Goal: Task Accomplishment & Management: Manage account settings

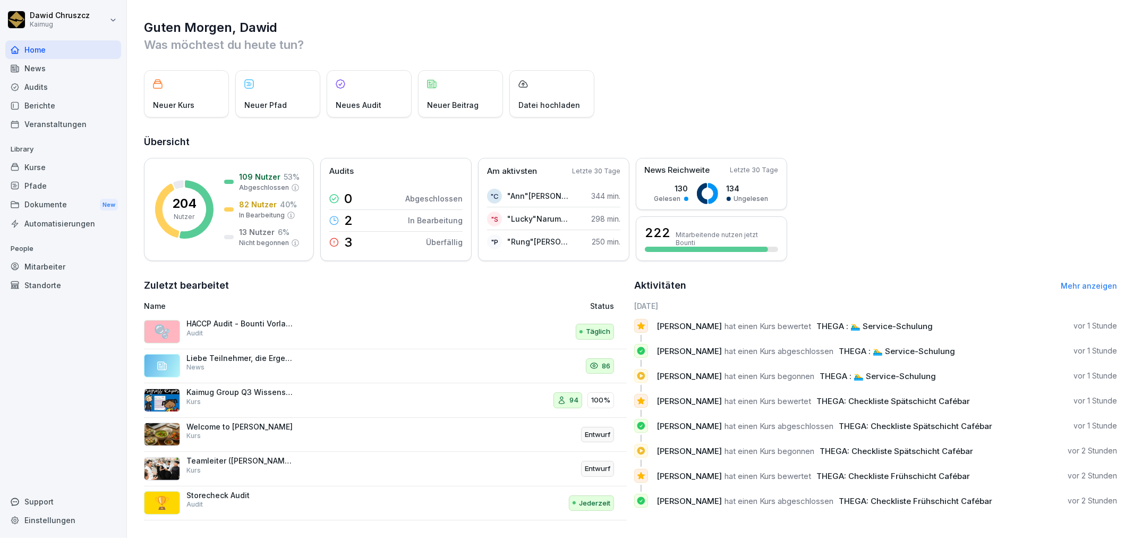
click at [67, 165] on div "Kurse" at bounding box center [63, 167] width 116 height 19
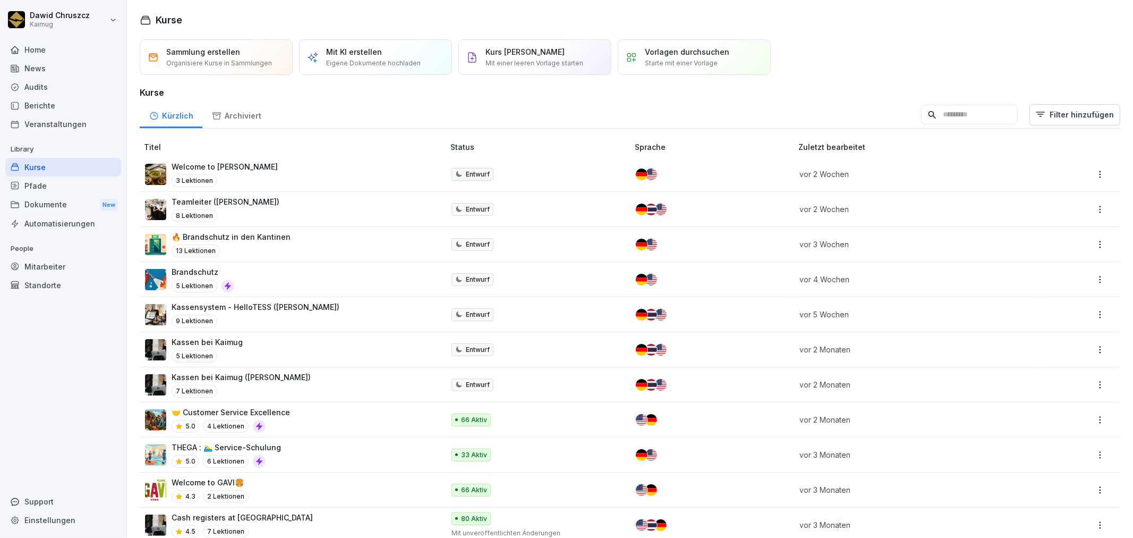
click at [262, 248] on div "13 Lektionen" at bounding box center [231, 250] width 119 height 13
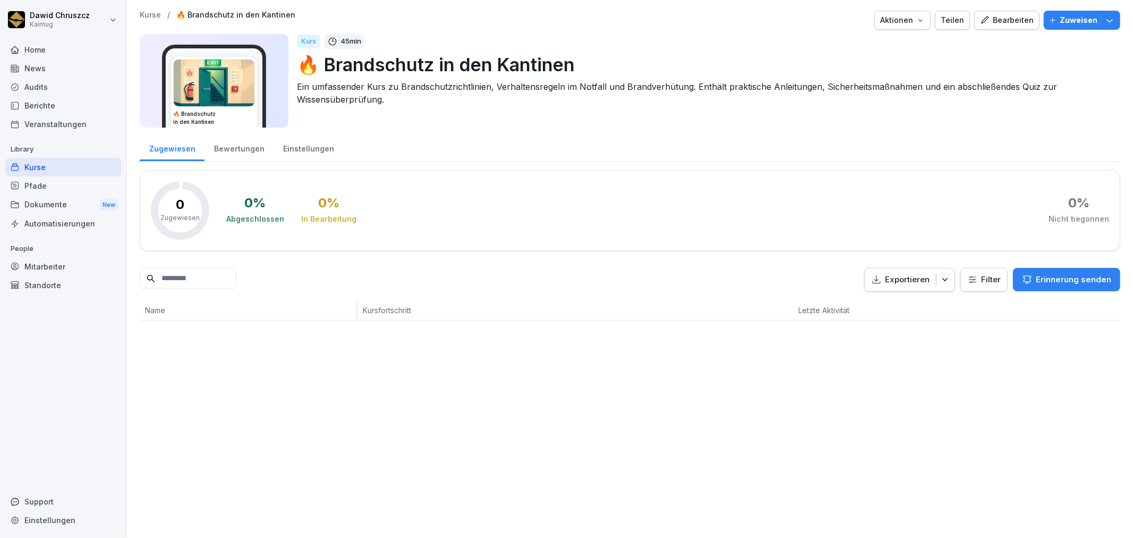
click at [840, 450] on div "Kurse / 🔥 Brandschutz in den Kantinen Aktionen Teilen Bearbeiten Zuweisen 🔥 Bra…" at bounding box center [630, 269] width 1006 height 538
click at [618, 422] on div "Kurse / 🔥 Brandschutz in den Kantinen Aktionen Teilen Bearbeiten Zuweisen 🔥 Bra…" at bounding box center [630, 269] width 1006 height 538
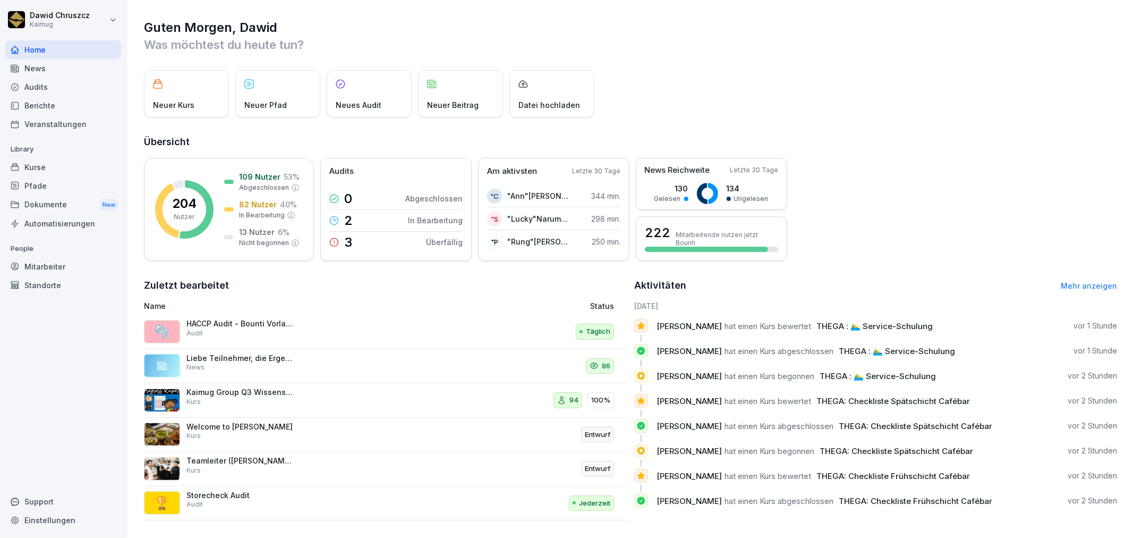
click at [73, 85] on div "Audits" at bounding box center [63, 87] width 116 height 19
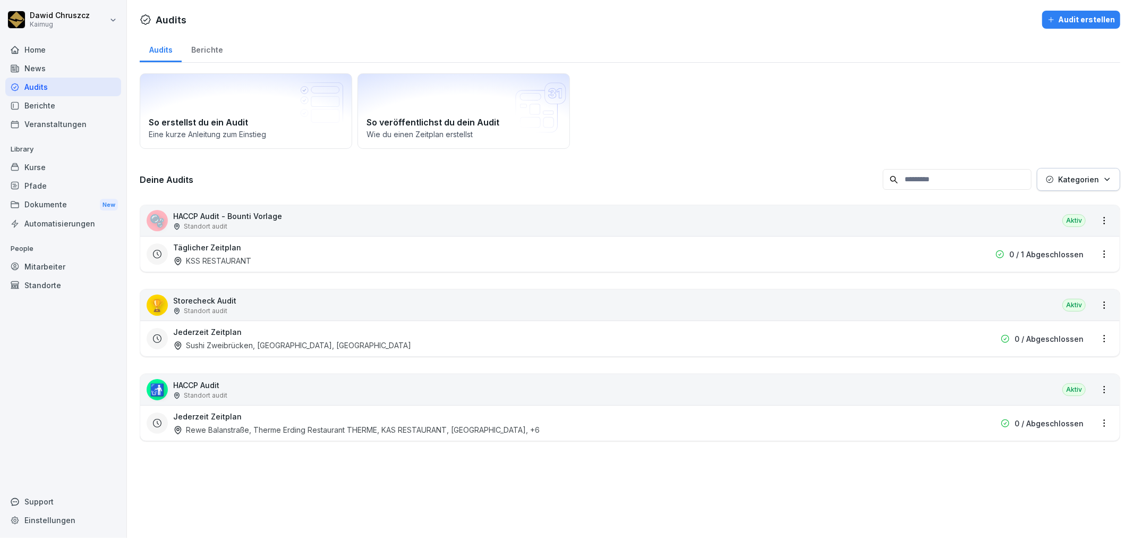
click at [230, 223] on div "Standort audit" at bounding box center [227, 227] width 109 height 10
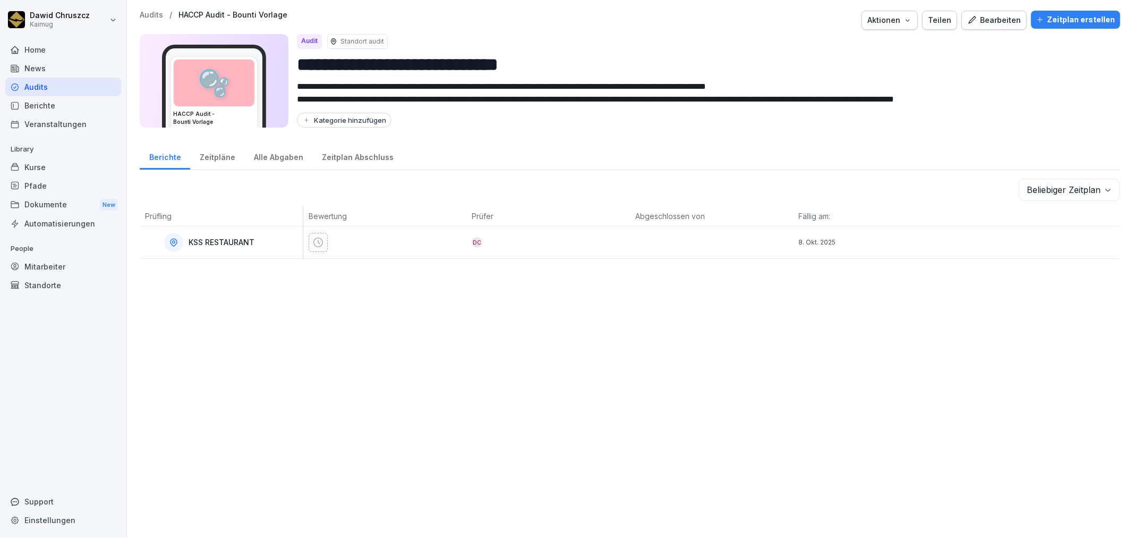
click at [232, 241] on p "KSS RESTAURANT" at bounding box center [222, 242] width 66 height 9
click at [997, 20] on div "Bearbeiten" at bounding box center [995, 20] width 54 height 12
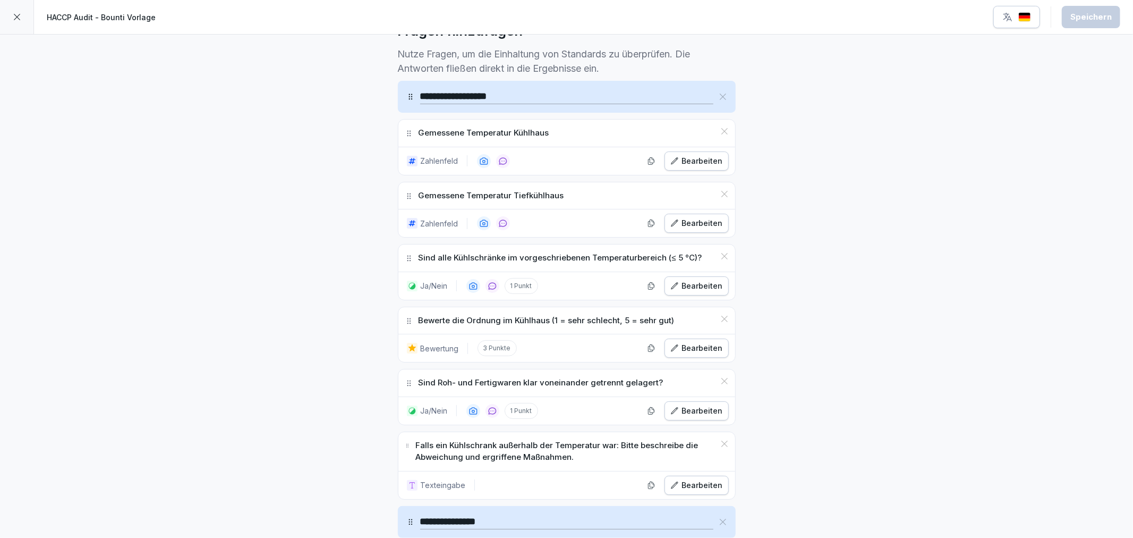
scroll to position [59, 0]
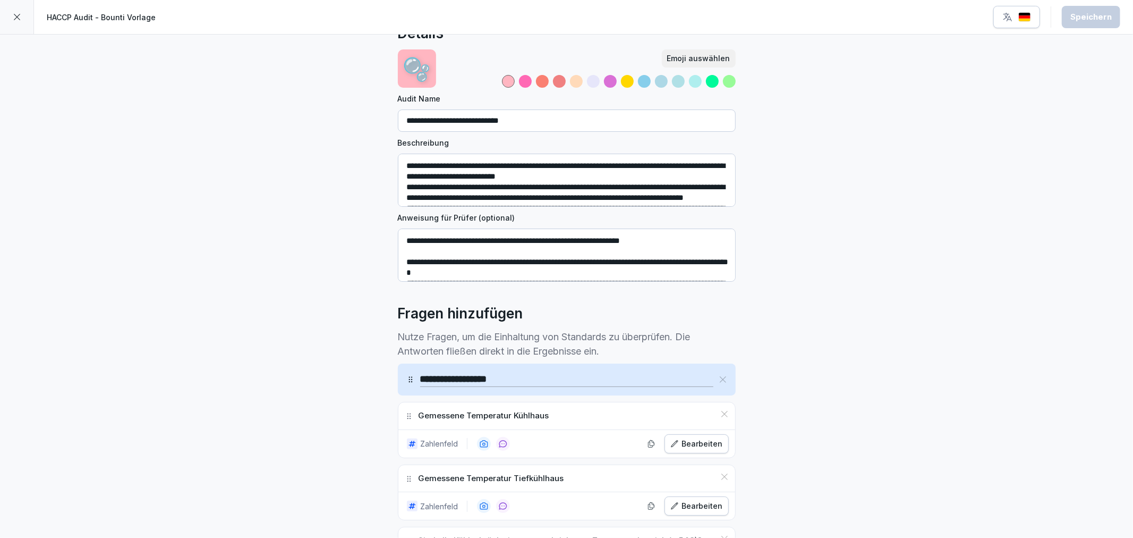
scroll to position [0, 0]
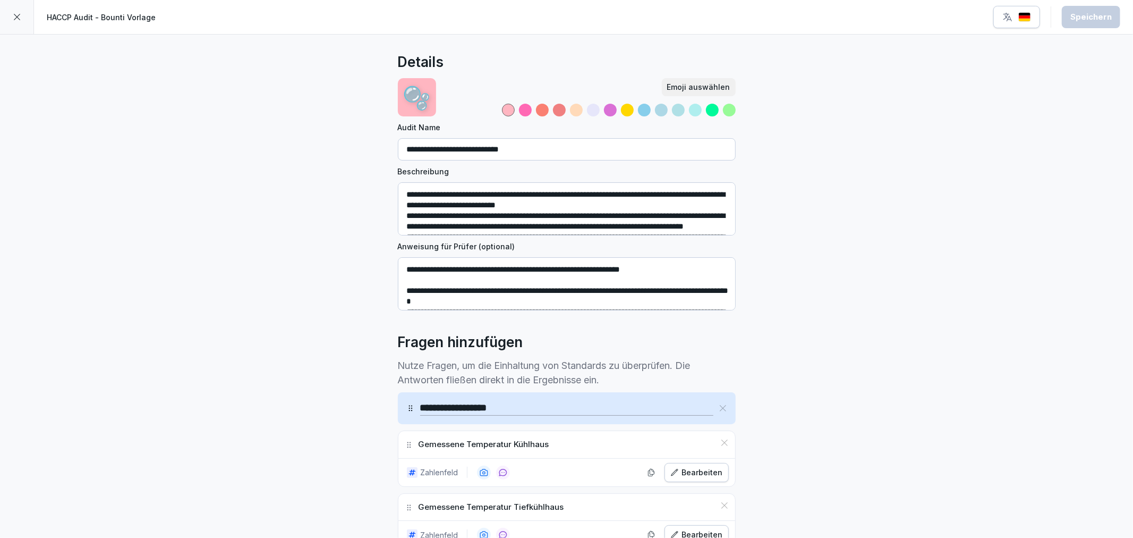
click at [18, 8] on div at bounding box center [17, 17] width 34 height 34
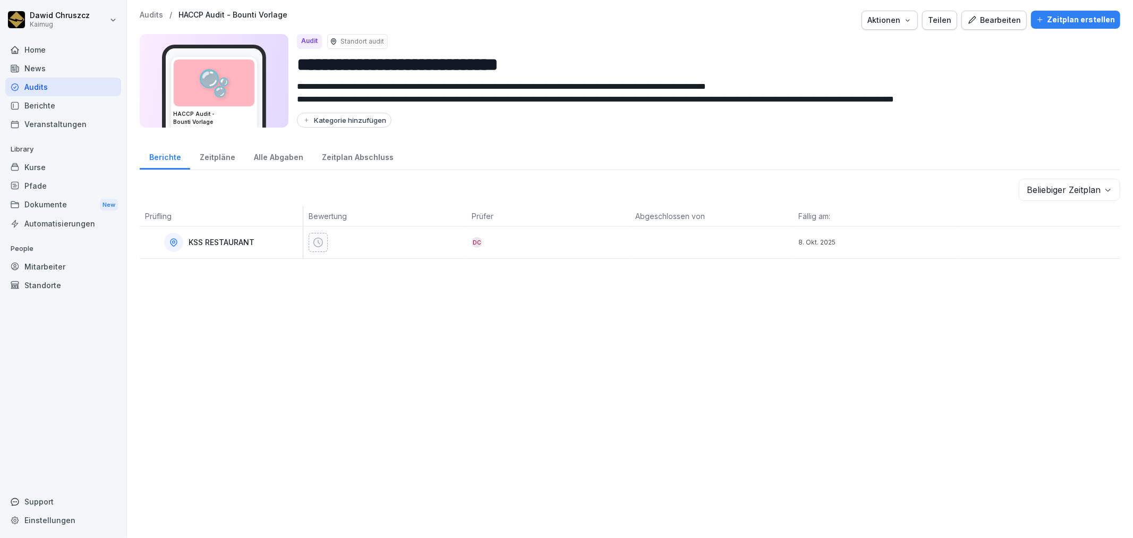
click at [47, 165] on div "Kurse" at bounding box center [63, 167] width 116 height 19
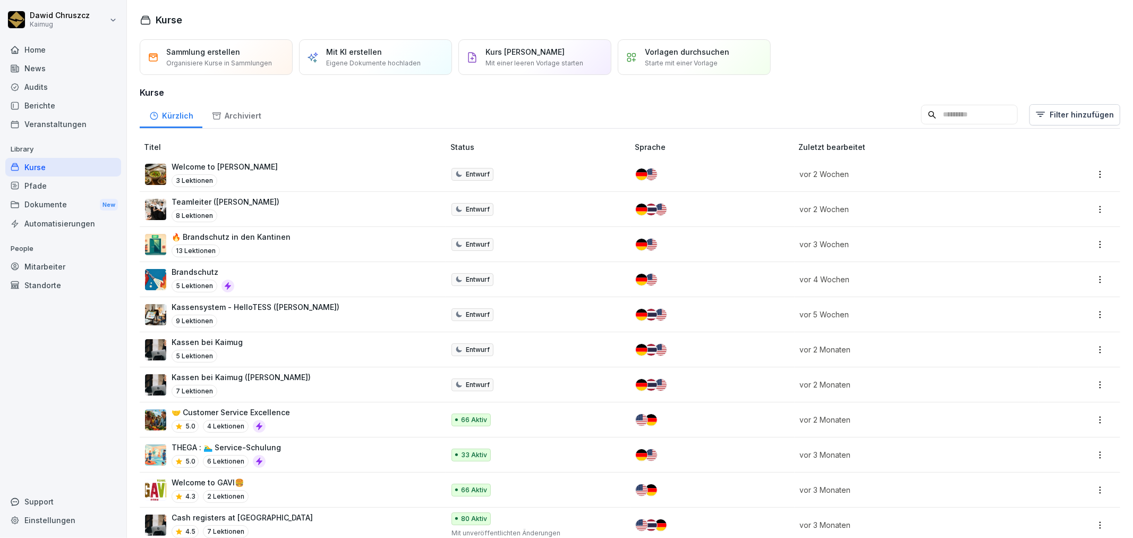
click at [973, 107] on input at bounding box center [969, 115] width 97 height 20
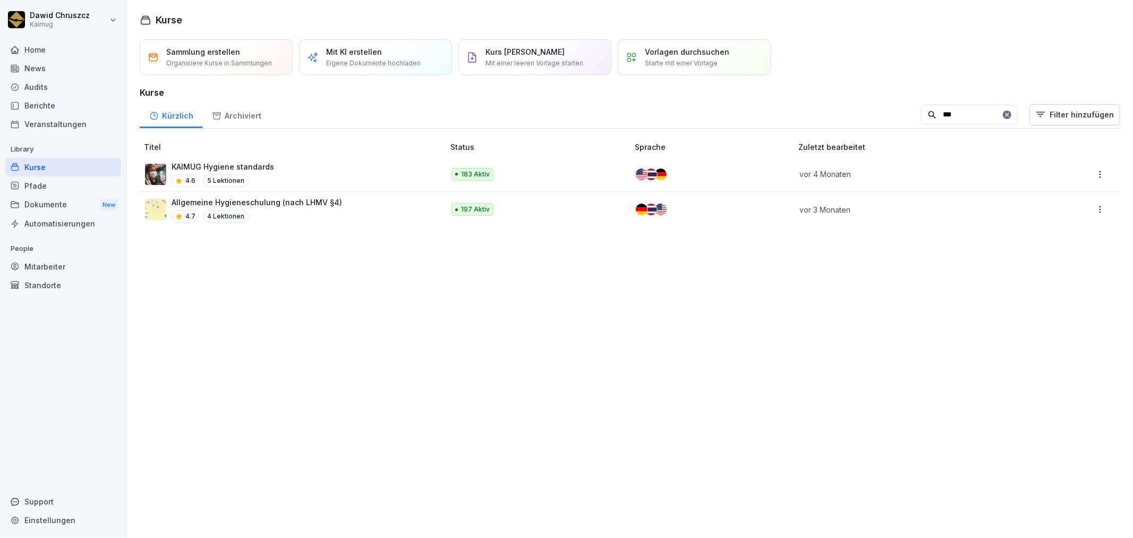
type input "***"
click at [287, 205] on p "Allgemeine Hygieneschulung (nach LHMV §4)" at bounding box center [257, 202] width 171 height 11
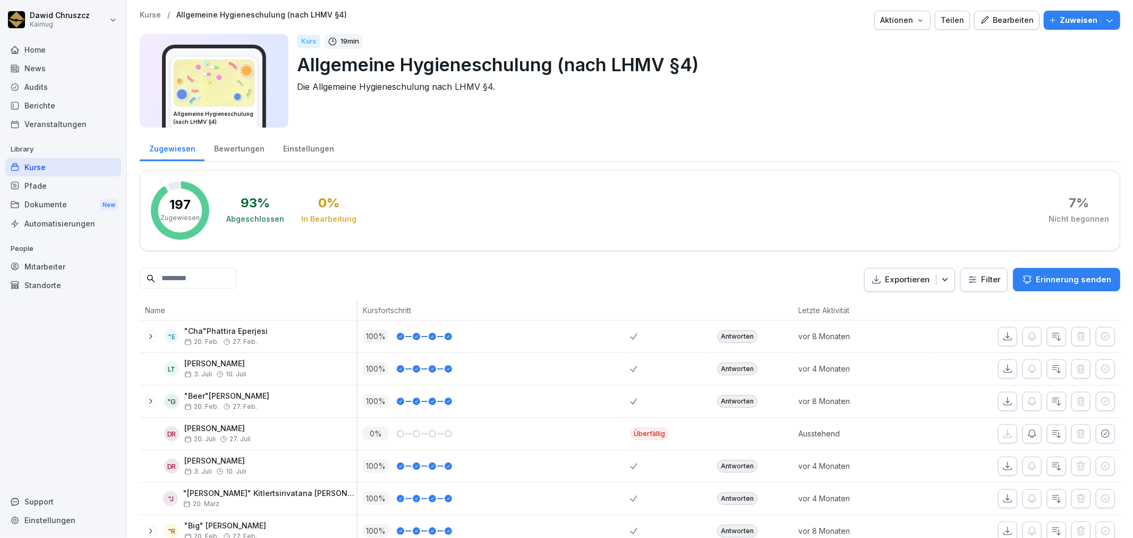
click at [213, 276] on input at bounding box center [188, 278] width 97 height 21
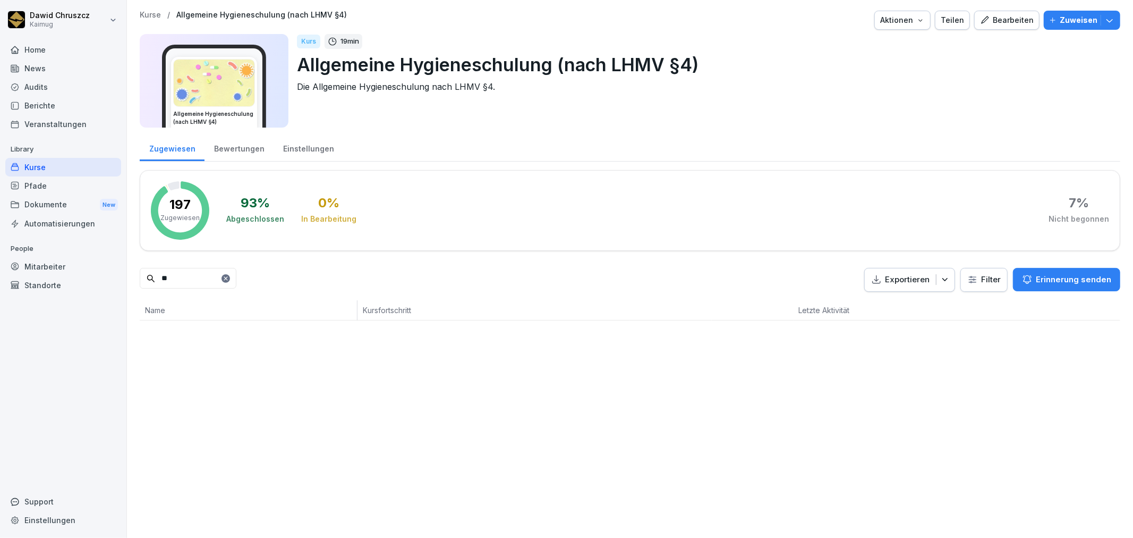
type input "*"
click at [999, 335] on button "button" at bounding box center [1008, 336] width 19 height 19
drag, startPoint x: 200, startPoint y: 280, endPoint x: 87, endPoint y: 280, distance: 113.2
click at [87, 280] on div "Dawid Chruszcz Kaimug Home News Audits Berichte Veranstaltungen Library Kurse P…" at bounding box center [566, 269] width 1133 height 538
drag, startPoint x: 869, startPoint y: 397, endPoint x: 862, endPoint y: 399, distance: 7.0
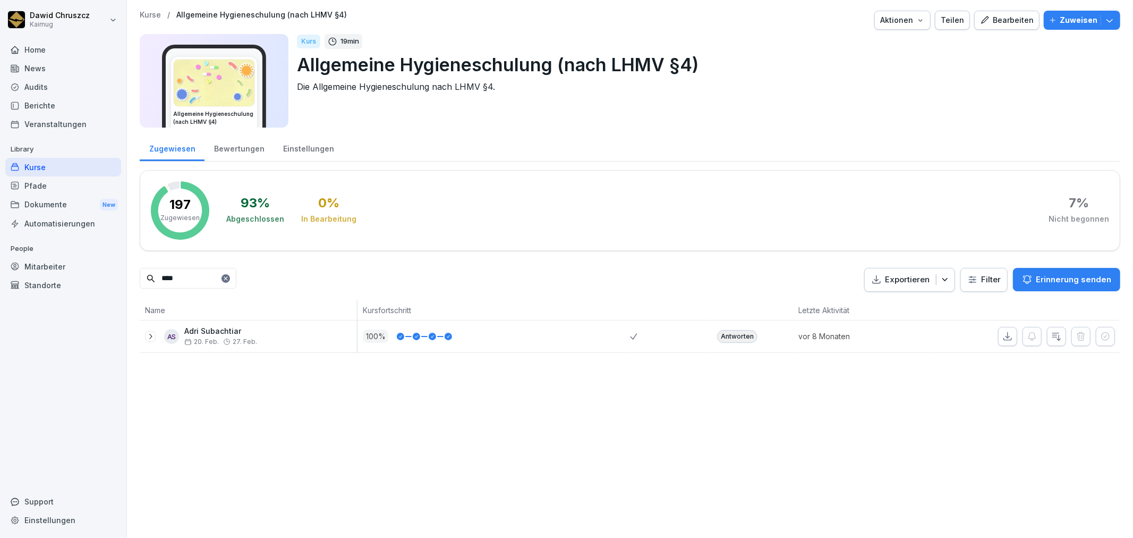
click at [869, 397] on div "Kurse / Allgemeine Hygieneschulung (nach LHMV §4) Aktionen Teilen Bearbeiten Zu…" at bounding box center [630, 269] width 1006 height 538
drag, startPoint x: 177, startPoint y: 290, endPoint x: 143, endPoint y: 304, distance: 36.4
click at [129, 307] on div "Kurse / Allgemeine Hygieneschulung (nach LHMV §4) Aktionen Teilen Bearbeiten Zu…" at bounding box center [630, 181] width 1006 height 363
click at [1004, 334] on icon "button" at bounding box center [1008, 336] width 11 height 11
drag, startPoint x: 179, startPoint y: 280, endPoint x: 141, endPoint y: 272, distance: 38.7
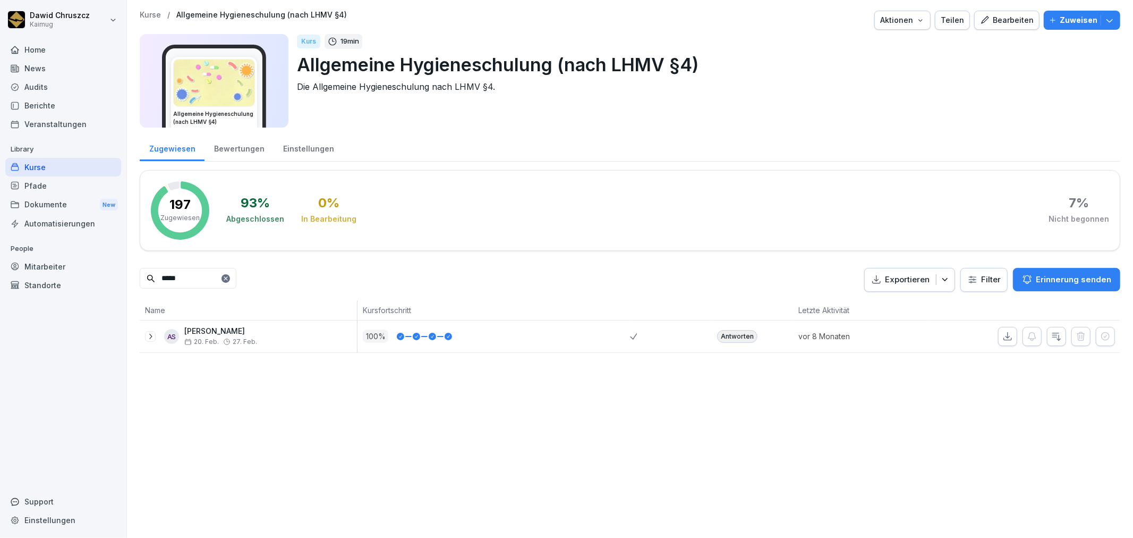
click at [141, 272] on input "*****" at bounding box center [188, 278] width 97 height 21
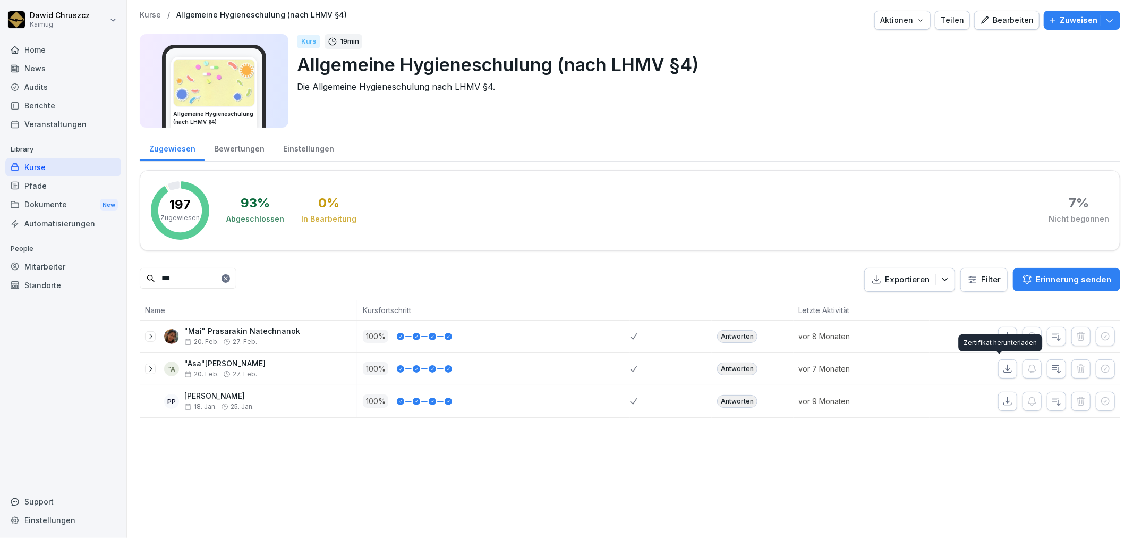
click at [1004, 372] on icon "button" at bounding box center [1007, 368] width 7 height 7
drag, startPoint x: 207, startPoint y: 284, endPoint x: 176, endPoint y: 263, distance: 37.1
click at [150, 284] on input "***" at bounding box center [188, 278] width 97 height 21
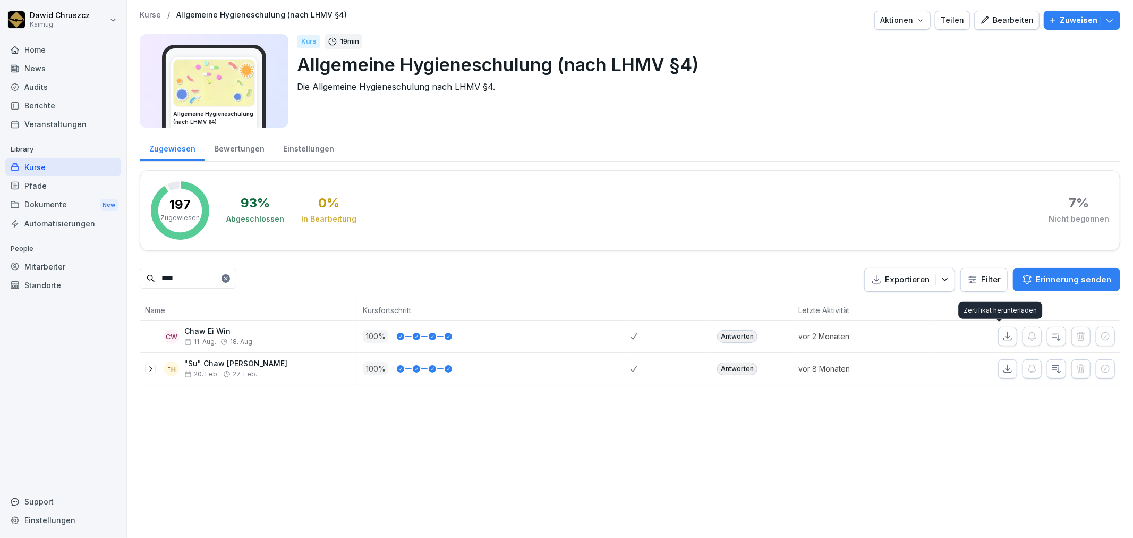
click at [1001, 342] on button "button" at bounding box center [1008, 336] width 19 height 19
drag, startPoint x: 104, startPoint y: 281, endPoint x: 98, endPoint y: 280, distance: 5.4
click at [95, 281] on div "Dawid Chruszcz Kaimug Home News Audits Berichte Veranstaltungen Library Kurse P…" at bounding box center [566, 269] width 1133 height 538
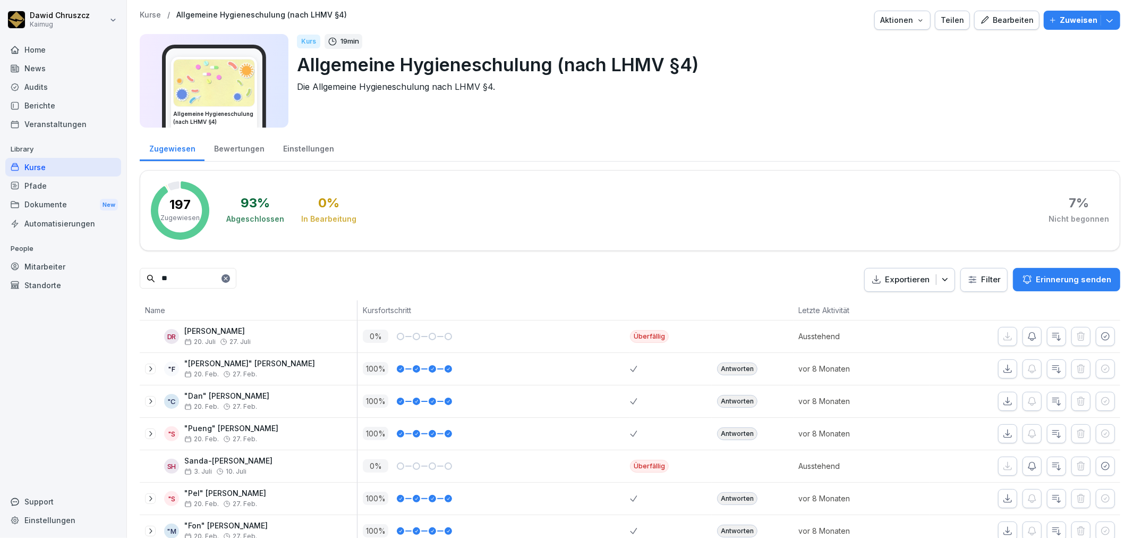
type input "*"
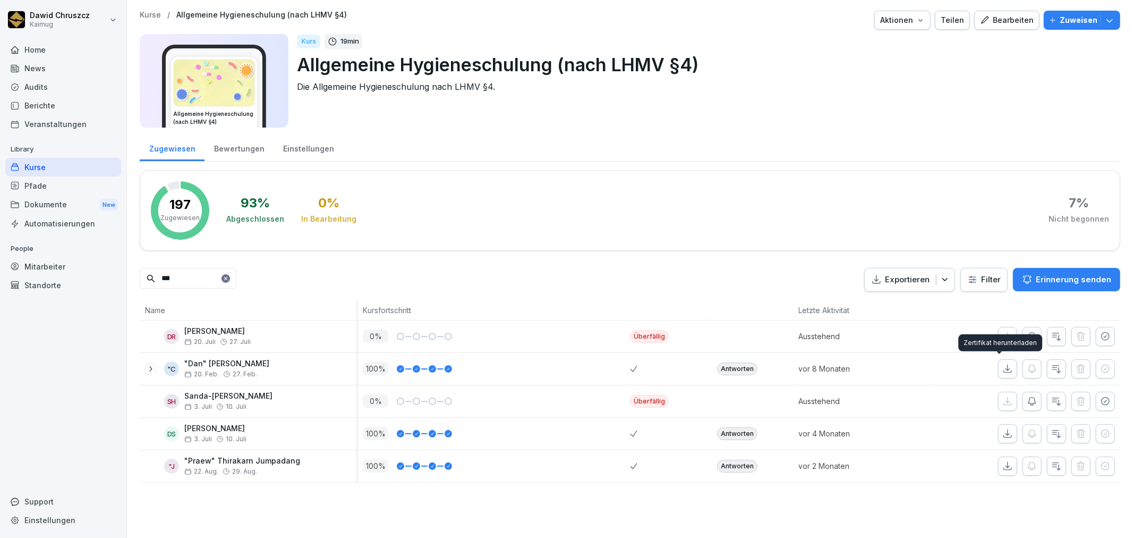
drag, startPoint x: 1003, startPoint y: 370, endPoint x: 985, endPoint y: 374, distance: 19.0
click at [1003, 370] on icon "button" at bounding box center [1008, 368] width 11 height 11
drag, startPoint x: 185, startPoint y: 276, endPoint x: 129, endPoint y: 272, distance: 56.5
click at [129, 272] on div "Kurse / Allgemeine Hygieneschulung (nach LHMV §4) Aktionen Teilen Bearbeiten Zu…" at bounding box center [630, 246] width 1006 height 493
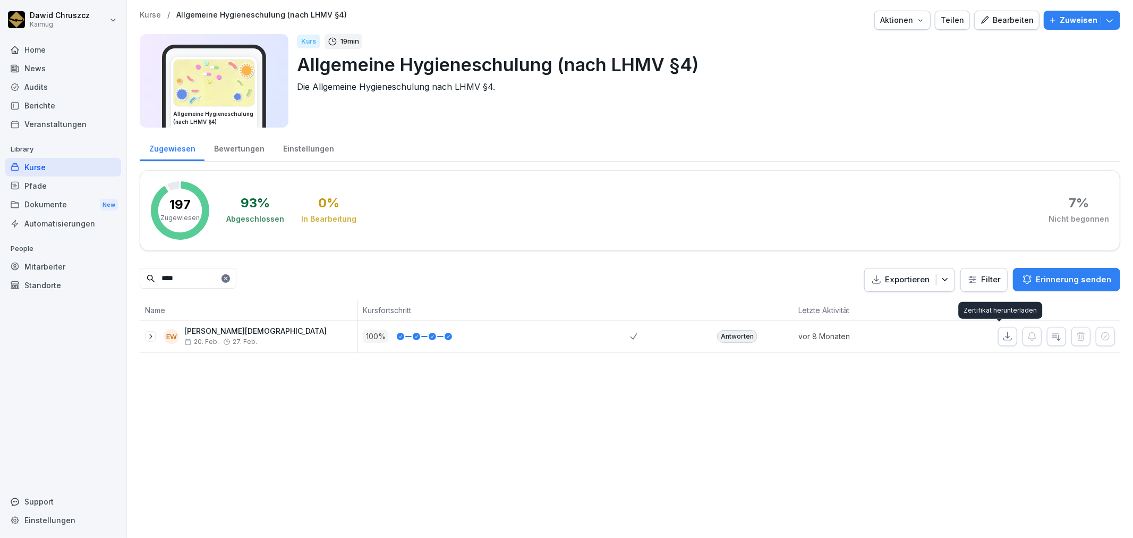
drag, startPoint x: 997, startPoint y: 334, endPoint x: 909, endPoint y: 326, distance: 88.5
click at [1003, 334] on icon "button" at bounding box center [1008, 336] width 11 height 11
drag, startPoint x: 146, startPoint y: 278, endPoint x: 128, endPoint y: 263, distance: 23.7
click at [125, 275] on div "Dawid Chruszcz Kaimug Home News Audits Berichte Veranstaltungen Library Kurse P…" at bounding box center [566, 269] width 1133 height 538
click at [1005, 335] on button "button" at bounding box center [1008, 336] width 19 height 19
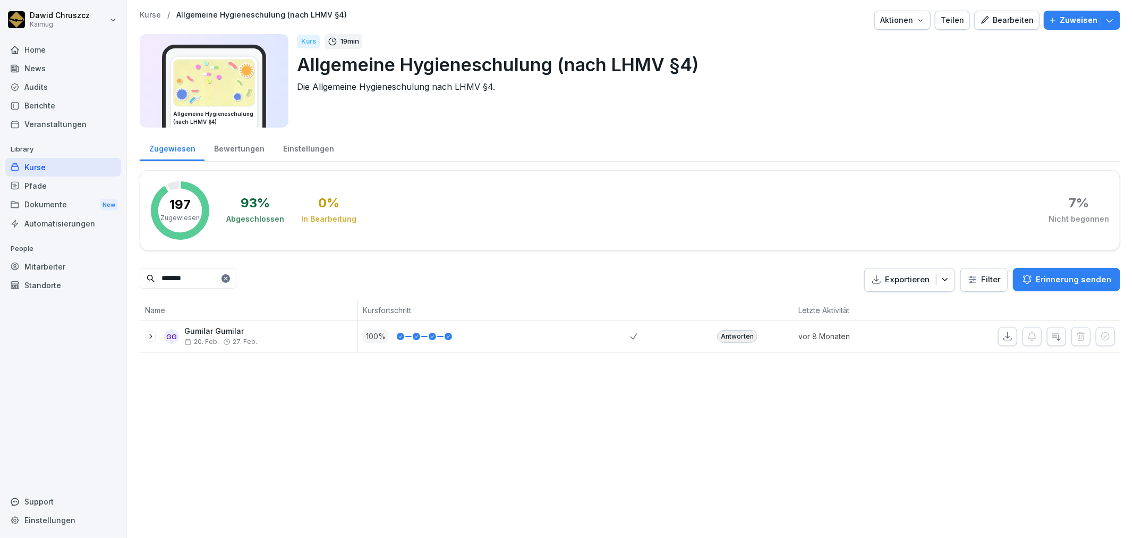
drag, startPoint x: 196, startPoint y: 279, endPoint x: 136, endPoint y: 247, distance: 67.5
click at [136, 271] on div "Kurse / Allgemeine Hygieneschulung (nach LHMV §4) Aktionen Teilen Bearbeiten Zu…" at bounding box center [630, 181] width 1006 height 363
drag, startPoint x: 1000, startPoint y: 336, endPoint x: 672, endPoint y: 329, distance: 327.9
click at [1003, 336] on icon "button" at bounding box center [1008, 336] width 11 height 11
drag, startPoint x: 206, startPoint y: 277, endPoint x: 87, endPoint y: 275, distance: 119.6
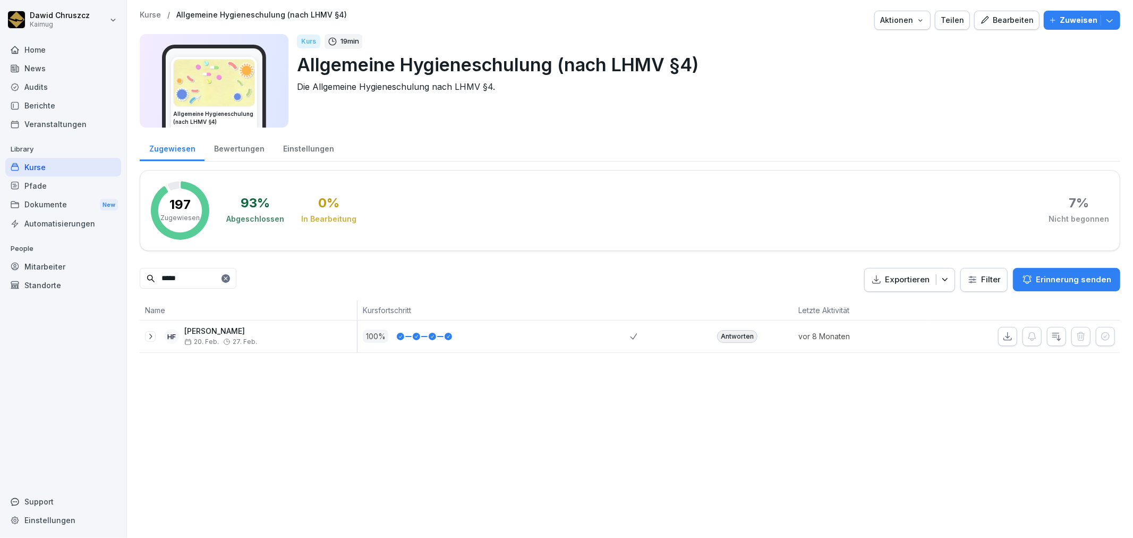
click at [87, 275] on div "Dawid Chruszcz Kaimug Home News Audits Berichte Veranstaltungen Library Kurse P…" at bounding box center [566, 269] width 1133 height 538
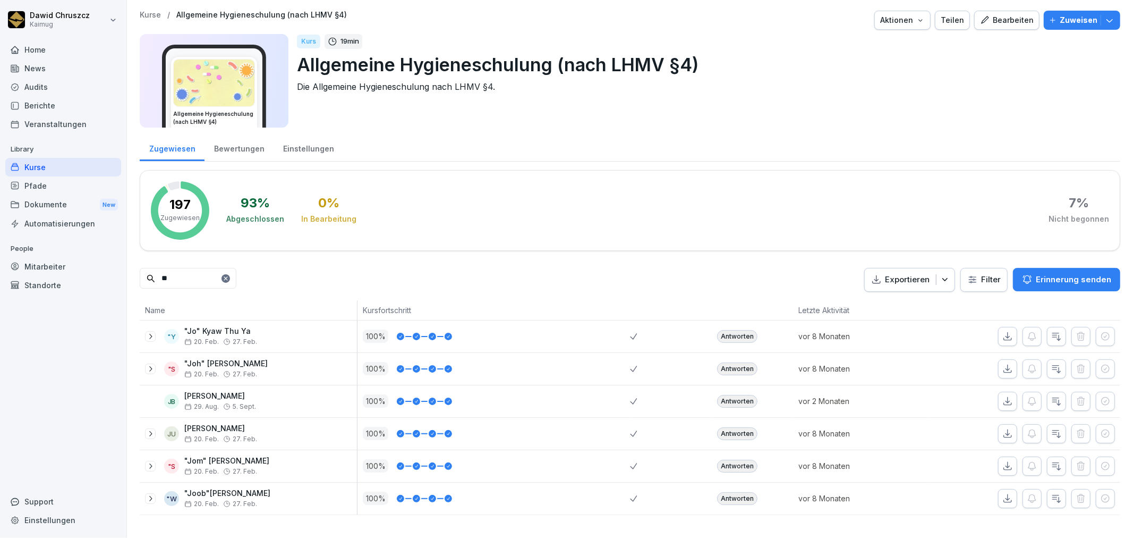
click at [1004, 332] on icon "button" at bounding box center [1007, 335] width 7 height 7
drag, startPoint x: 184, startPoint y: 275, endPoint x: 149, endPoint y: 267, distance: 36.1
click at [148, 270] on input "**" at bounding box center [188, 278] width 97 height 21
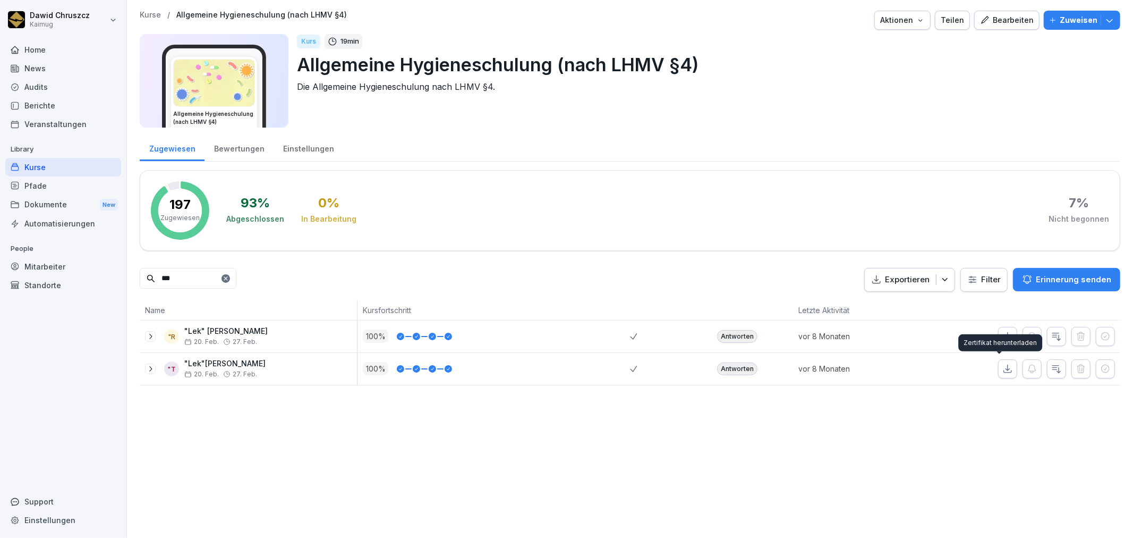
click at [1004, 370] on icon "button" at bounding box center [1007, 368] width 7 height 7
drag, startPoint x: 177, startPoint y: 275, endPoint x: 44, endPoint y: 263, distance: 133.9
click at [44, 263] on div "Dawid Chruszcz Kaimug Home News Audits Berichte Veranstaltungen Library Kurse P…" at bounding box center [566, 269] width 1133 height 538
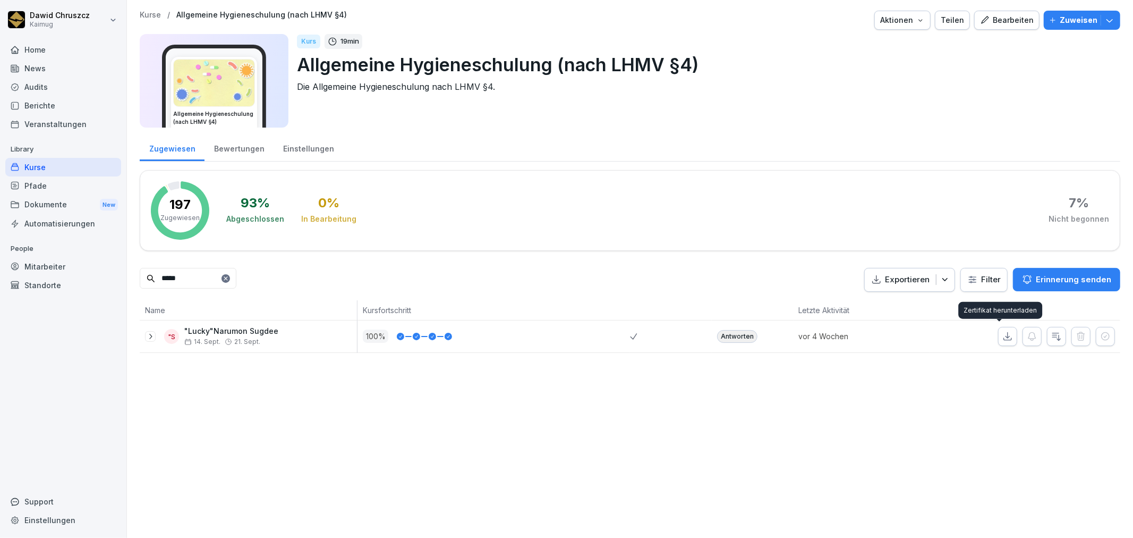
click at [1005, 337] on button "button" at bounding box center [1008, 336] width 19 height 19
drag, startPoint x: 194, startPoint y: 280, endPoint x: 50, endPoint y: 284, distance: 144.1
click at [50, 284] on div "Dawid Chruszcz Kaimug Home News Audits Berichte Veranstaltungen Library Kurse P…" at bounding box center [566, 269] width 1133 height 538
drag, startPoint x: 999, startPoint y: 337, endPoint x: 945, endPoint y: 335, distance: 54.3
click at [1004, 337] on icon "button" at bounding box center [1007, 335] width 7 height 7
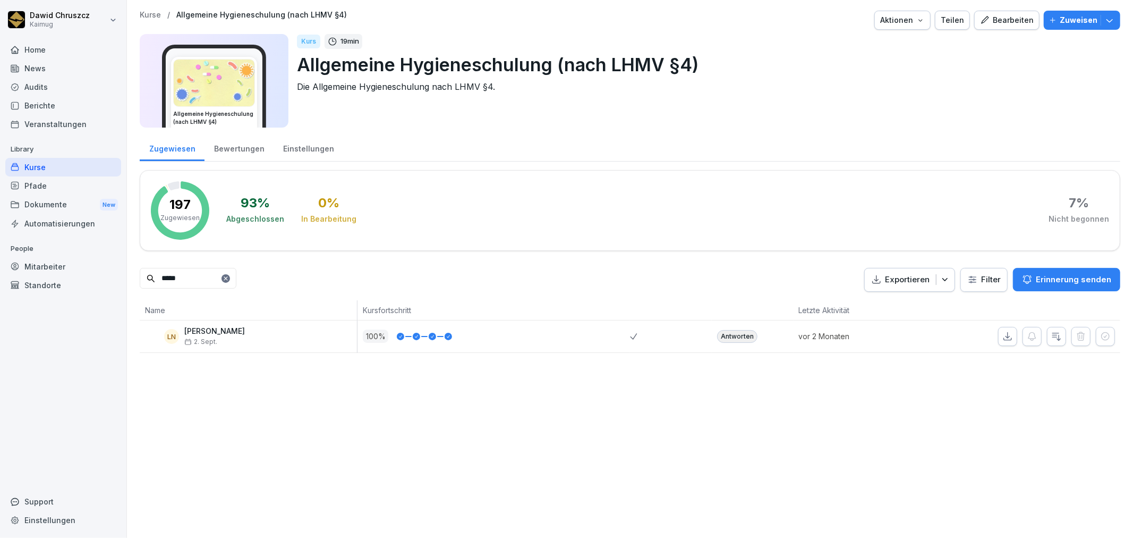
drag, startPoint x: 208, startPoint y: 279, endPoint x: 99, endPoint y: 282, distance: 108.4
click at [99, 282] on div "Dawid Chruszcz Kaimug Home News Audits Berichte Veranstaltungen Library Kurse P…" at bounding box center [566, 269] width 1133 height 538
click at [1004, 333] on icon "button" at bounding box center [1008, 336] width 11 height 11
drag, startPoint x: 185, startPoint y: 283, endPoint x: 115, endPoint y: 266, distance: 71.8
click at [108, 278] on div "Dawid Chruszcz Kaimug Home News Audits Berichte Veranstaltungen Library Kurse P…" at bounding box center [566, 269] width 1133 height 538
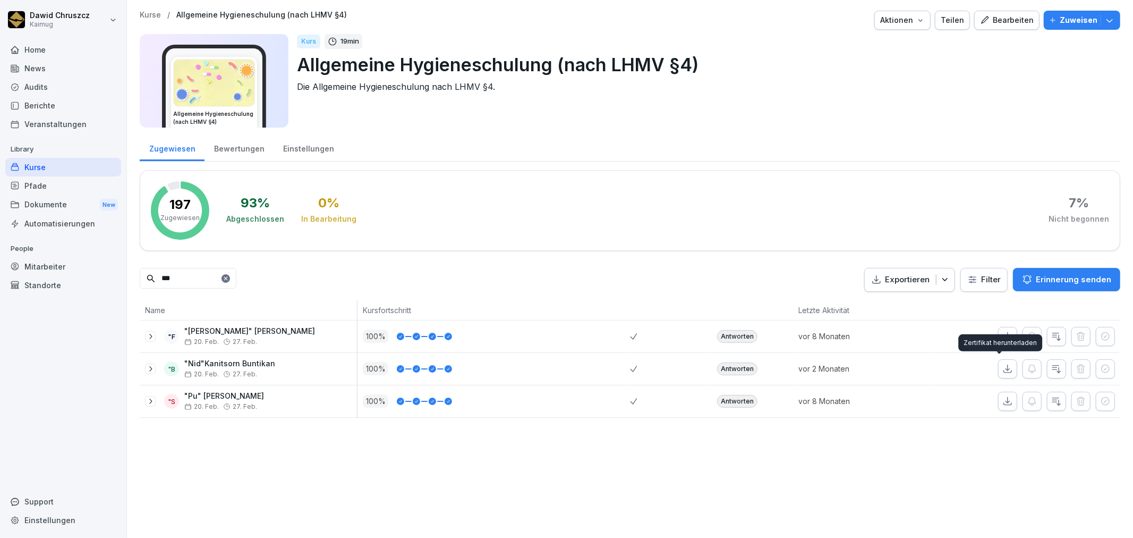
click at [1005, 364] on button "button" at bounding box center [1008, 368] width 19 height 19
click at [112, 267] on div "Dawid Chruszcz Kaimug Home News Audits Berichte Veranstaltungen Library Kurse P…" at bounding box center [566, 269] width 1133 height 538
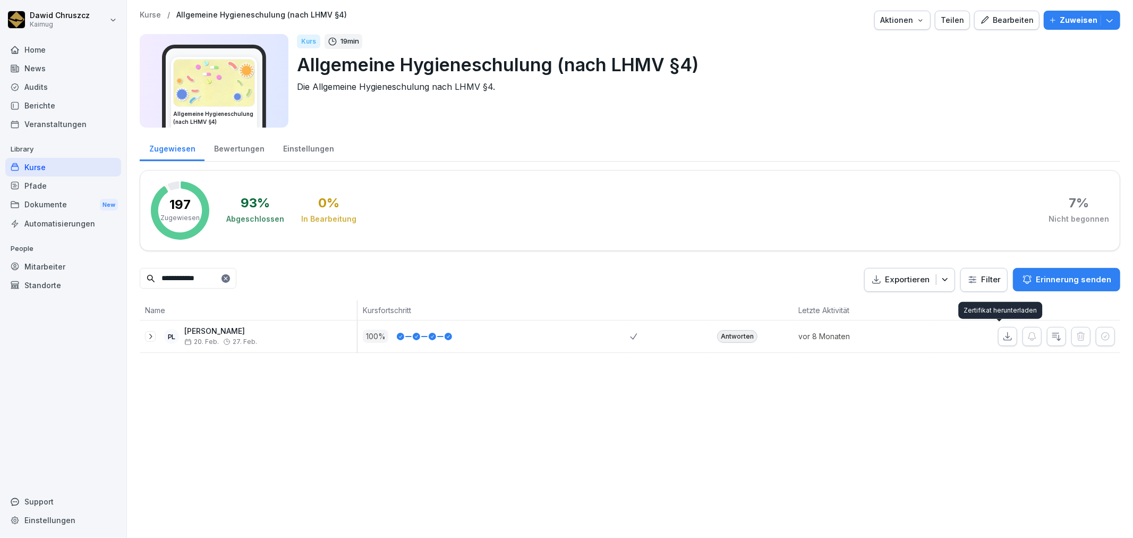
click at [1004, 335] on icon "button" at bounding box center [1007, 335] width 7 height 7
drag, startPoint x: 200, startPoint y: 278, endPoint x: 120, endPoint y: 263, distance: 81.7
click at [112, 272] on div "**********" at bounding box center [566, 269] width 1133 height 538
drag, startPoint x: 996, startPoint y: 337, endPoint x: 968, endPoint y: 340, distance: 28.9
click at [1003, 337] on icon "button" at bounding box center [1008, 336] width 11 height 11
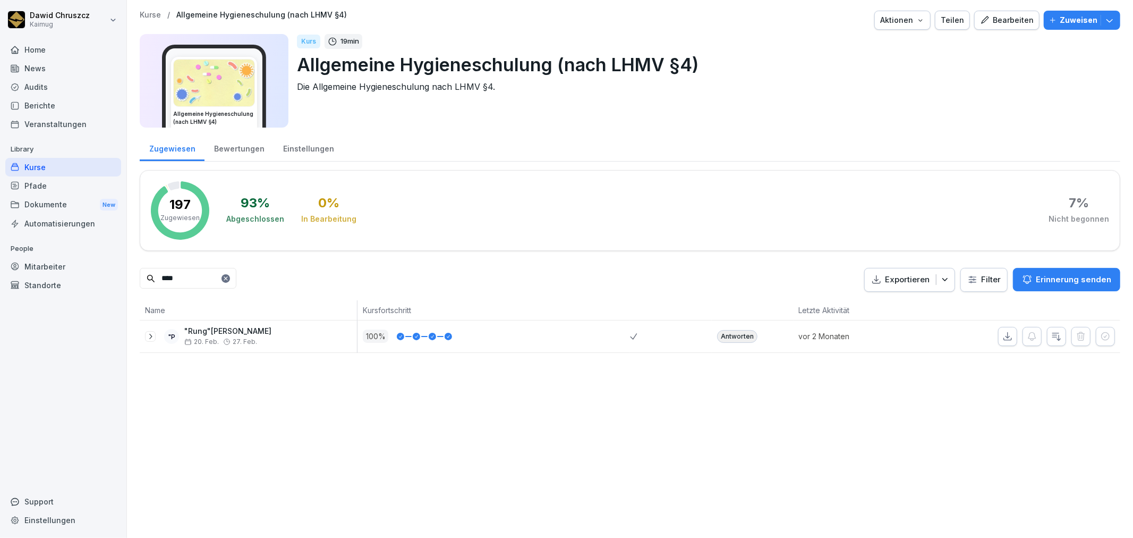
drag, startPoint x: 164, startPoint y: 283, endPoint x: 156, endPoint y: 259, distance: 25.0
click at [156, 282] on input "****" at bounding box center [188, 278] width 97 height 21
click at [1003, 333] on icon "button" at bounding box center [1008, 336] width 11 height 11
drag, startPoint x: 184, startPoint y: 283, endPoint x: 98, endPoint y: 268, distance: 87.4
click at [100, 274] on div "Dawid Chruszcz Kaimug Home News Audits Berichte Veranstaltungen Library Kurse P…" at bounding box center [566, 269] width 1133 height 538
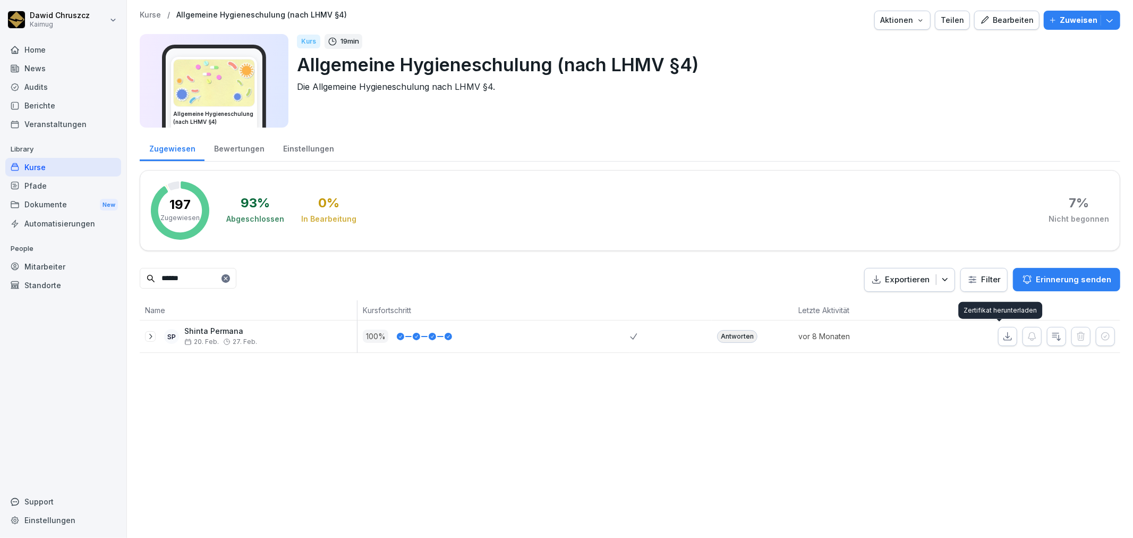
drag, startPoint x: 1000, startPoint y: 342, endPoint x: 1002, endPoint y: 336, distance: 6.2
click at [1001, 338] on button "button" at bounding box center [1008, 336] width 19 height 19
drag, startPoint x: 145, startPoint y: 278, endPoint x: 125, endPoint y: 262, distance: 25.2
click at [119, 278] on div "Dawid Chruszcz Kaimug Home News Audits Berichte Veranstaltungen Library Kurse P…" at bounding box center [566, 269] width 1133 height 538
type input "***"
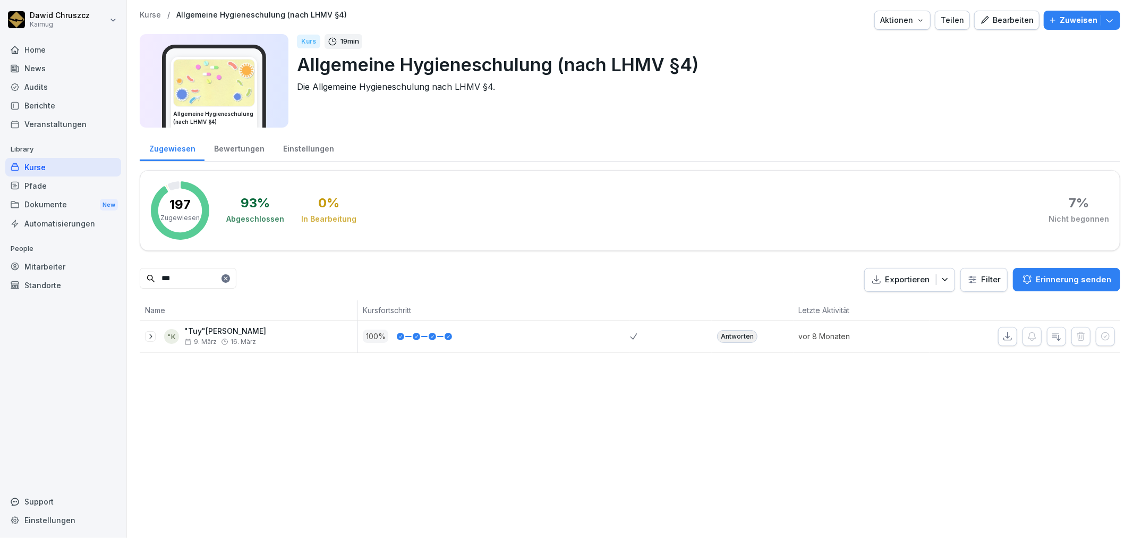
click at [1003, 333] on icon "button" at bounding box center [1008, 336] width 11 height 11
